Goal: Navigation & Orientation: Find specific page/section

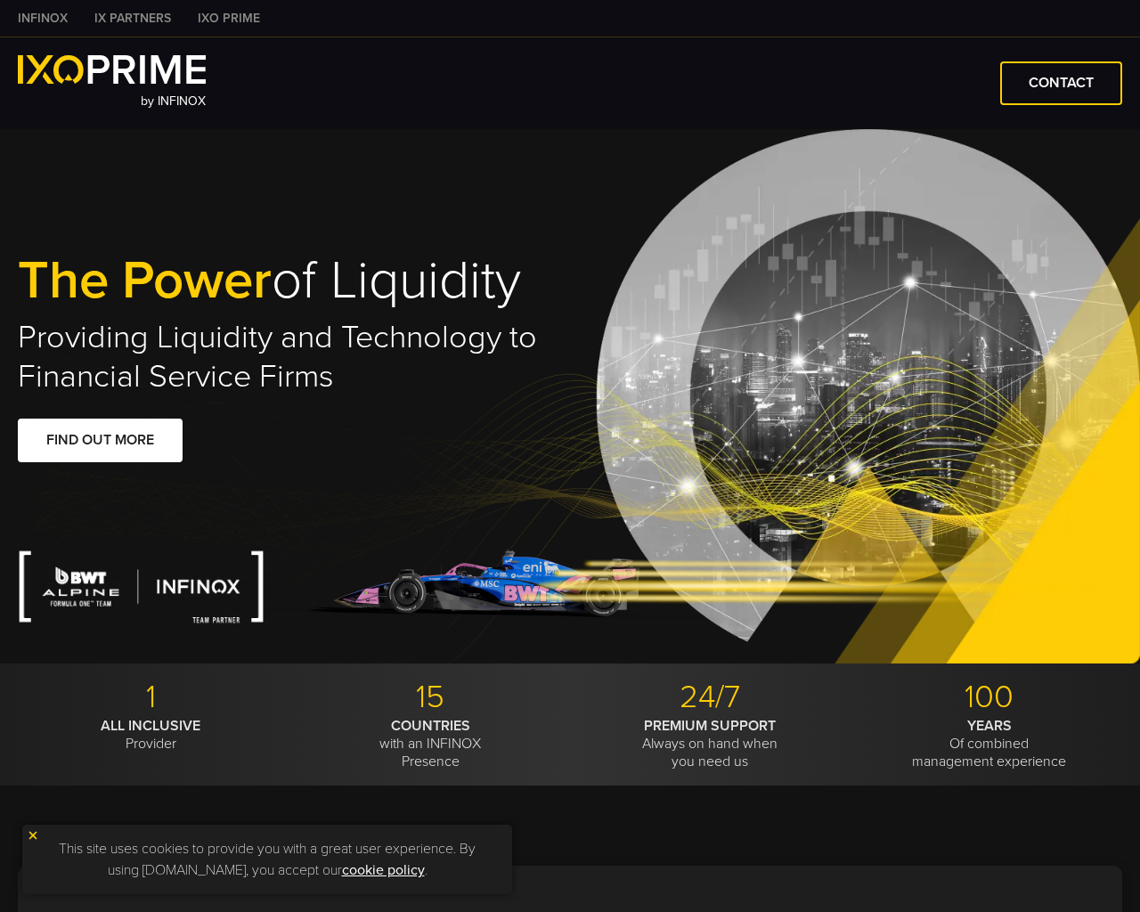
type input "***"
